Goal: Browse casually

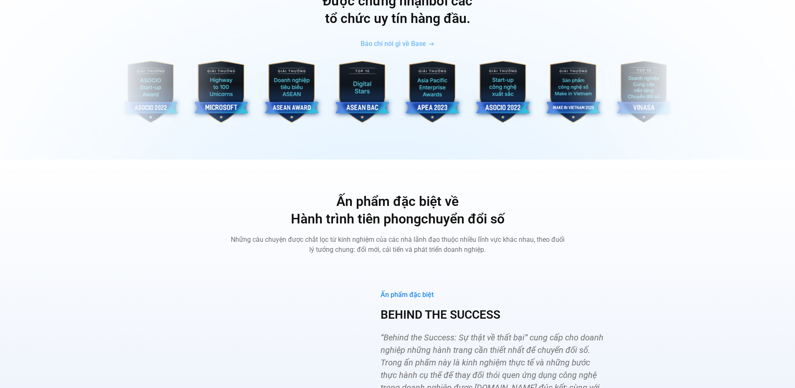
scroll to position [2923, 0]
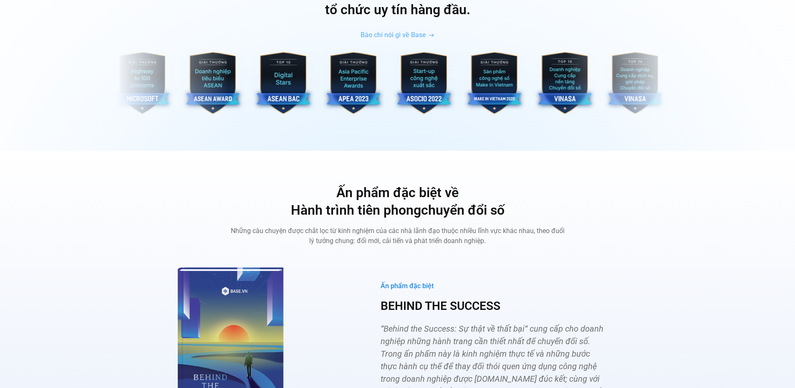
click at [463, 89] on img "3 / 10" at bounding box center [494, 83] width 63 height 63
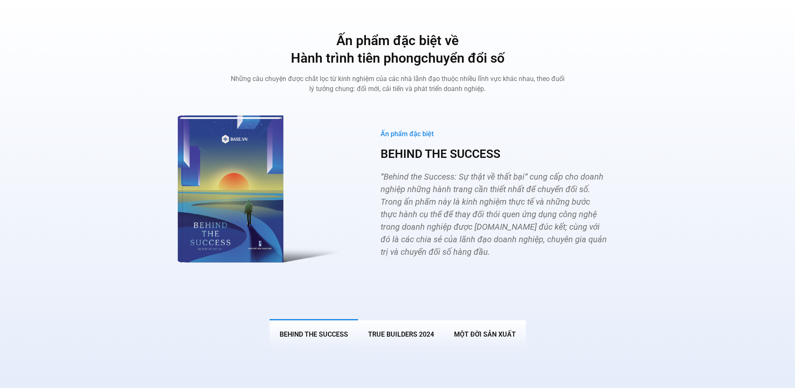
scroll to position [3090, 0]
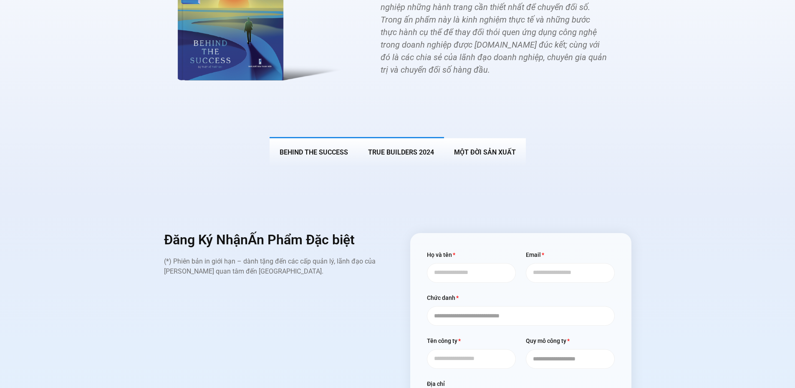
click at [413, 137] on button "True Builders 2024" at bounding box center [401, 151] width 86 height 29
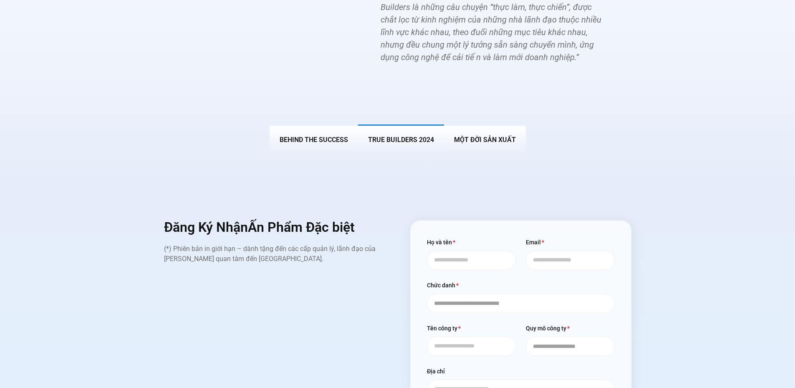
scroll to position [3244, 0]
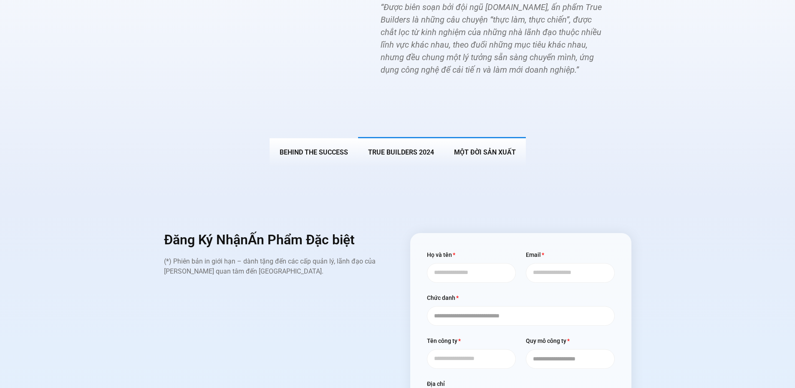
click at [509, 148] on span "MỘT ĐỜI SẢN XUẤT" at bounding box center [485, 152] width 62 height 8
click at [309, 137] on button "BEHIND THE SUCCESS" at bounding box center [314, 151] width 89 height 29
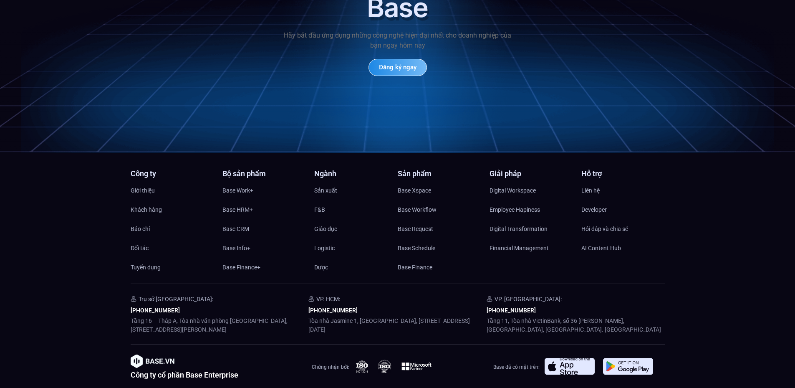
scroll to position [4002, 0]
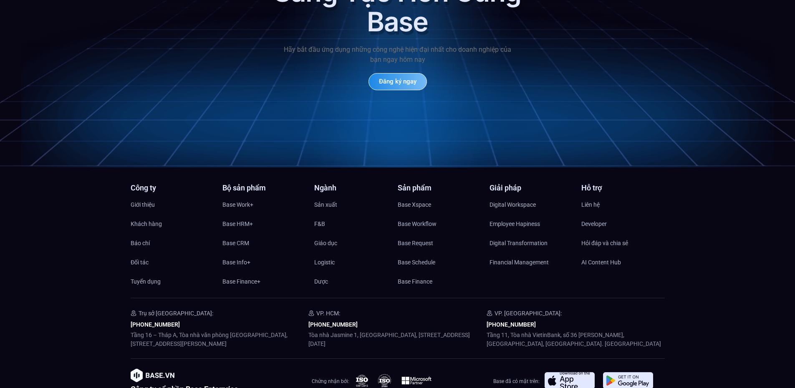
click at [557, 372] on img at bounding box center [570, 380] width 50 height 17
click at [561, 372] on img at bounding box center [570, 380] width 50 height 17
drag, startPoint x: 561, startPoint y: 365, endPoint x: 567, endPoint y: 362, distance: 6.4
click at [561, 372] on img at bounding box center [570, 380] width 50 height 17
click at [567, 372] on img at bounding box center [570, 380] width 50 height 17
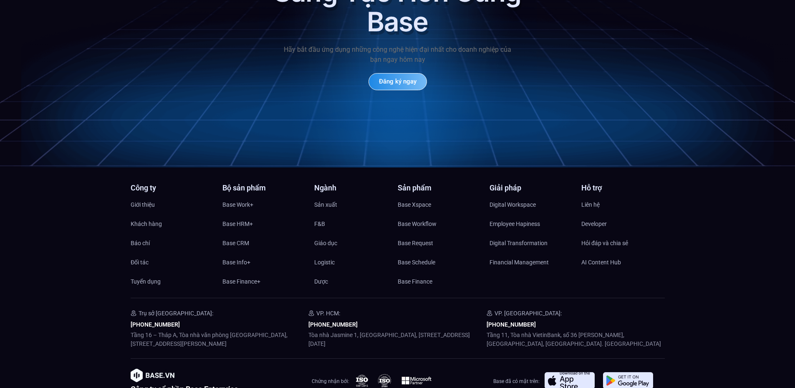
click at [567, 372] on img at bounding box center [570, 380] width 50 height 17
drag, startPoint x: 567, startPoint y: 362, endPoint x: 647, endPoint y: 364, distance: 80.2
click at [571, 372] on img at bounding box center [570, 380] width 50 height 17
click at [652, 372] on img at bounding box center [628, 380] width 50 height 17
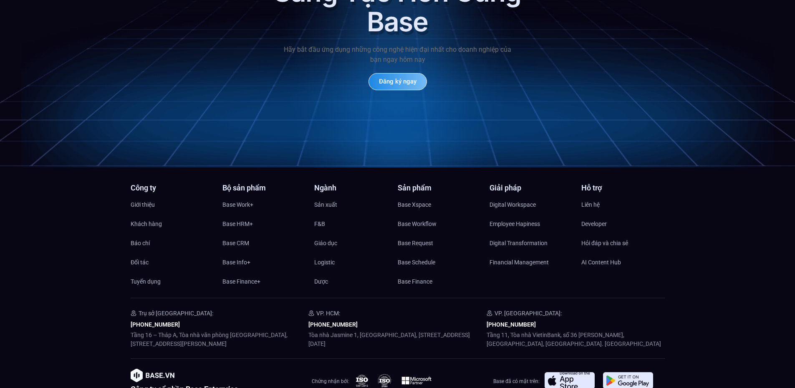
drag, startPoint x: 645, startPoint y: 363, endPoint x: 626, endPoint y: 363, distance: 19.2
click at [639, 372] on img at bounding box center [628, 380] width 50 height 17
drag, startPoint x: 582, startPoint y: 367, endPoint x: 577, endPoint y: 366, distance: 4.7
click at [582, 372] on img at bounding box center [570, 380] width 50 height 17
click at [574, 372] on img at bounding box center [570, 380] width 50 height 17
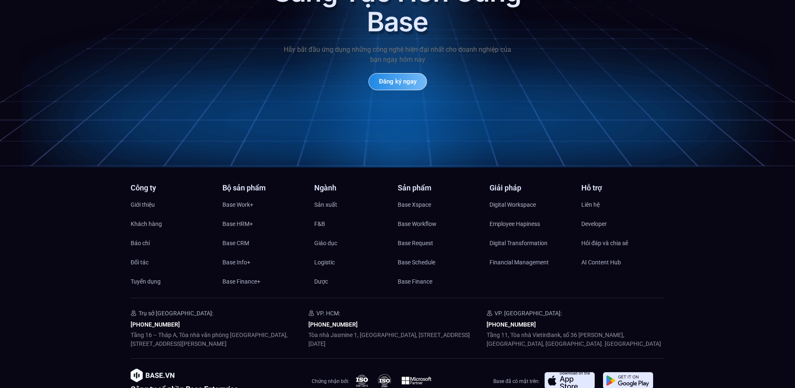
click at [574, 372] on img at bounding box center [570, 380] width 50 height 17
click at [575, 372] on img at bounding box center [570, 380] width 50 height 17
drag, startPoint x: 575, startPoint y: 359, endPoint x: 599, endPoint y: 331, distance: 37.3
click at [575, 372] on img at bounding box center [570, 380] width 50 height 17
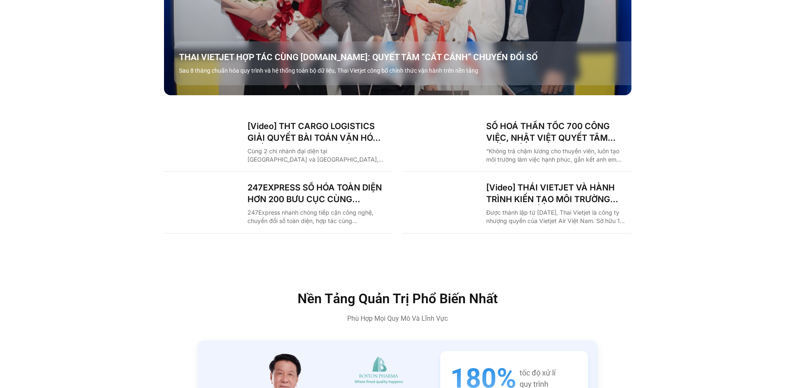
scroll to position [1288, 0]
